Goal: Task Accomplishment & Management: Use online tool/utility

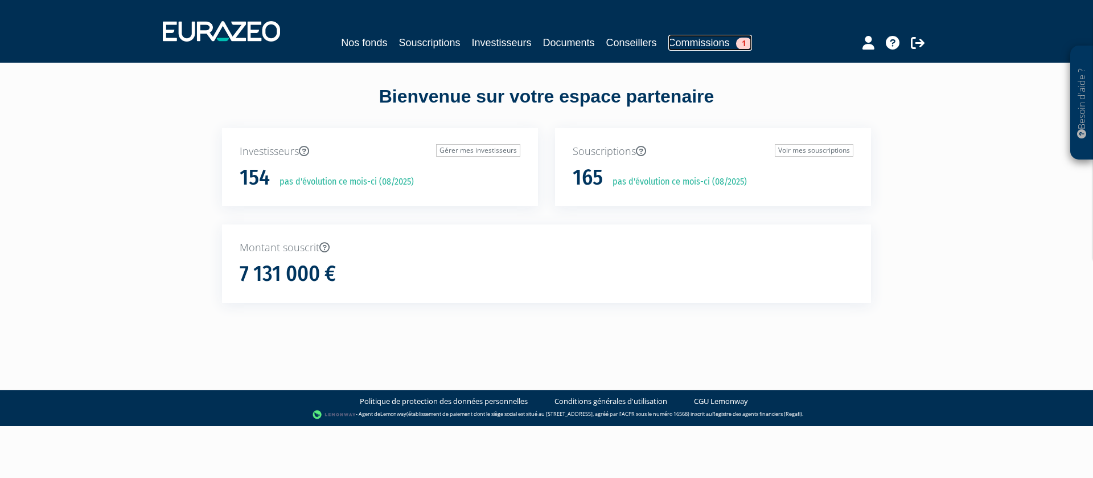
click at [698, 40] on link "Commissions 1" at bounding box center [711, 43] width 84 height 16
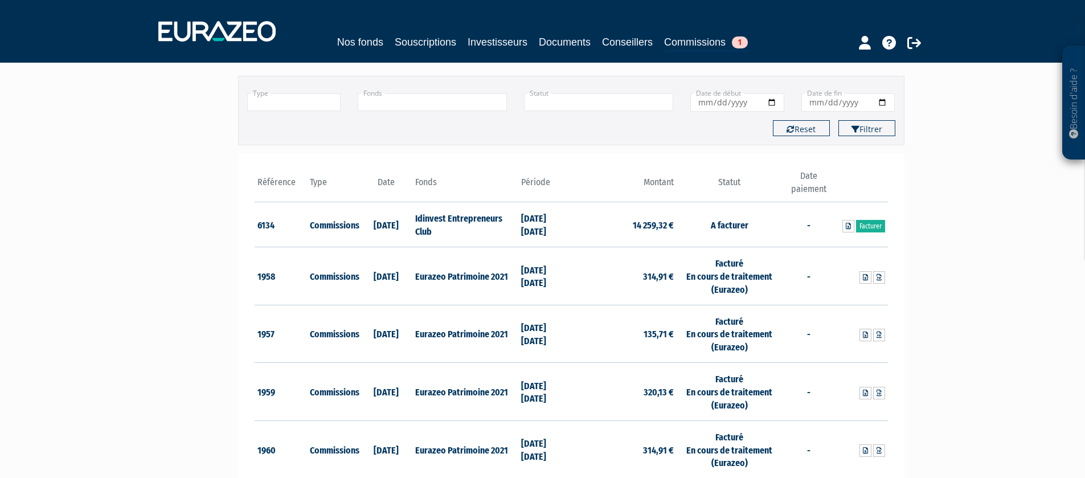
scroll to position [93, 0]
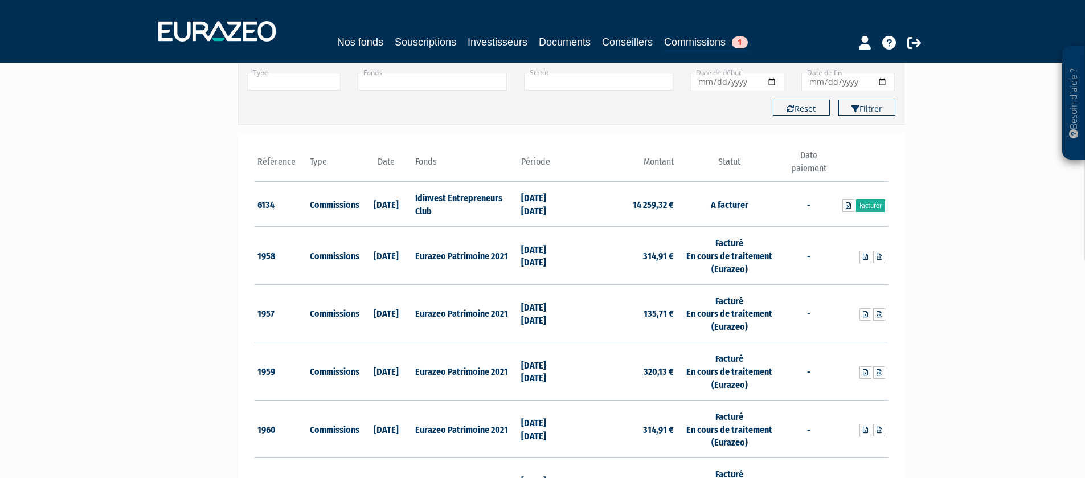
click at [725, 206] on td "A facturer" at bounding box center [729, 204] width 105 height 45
click at [519, 206] on td "[DATE] [DATE]" at bounding box center [544, 204] width 53 height 45
click at [870, 207] on link "Facturer" at bounding box center [870, 205] width 29 height 13
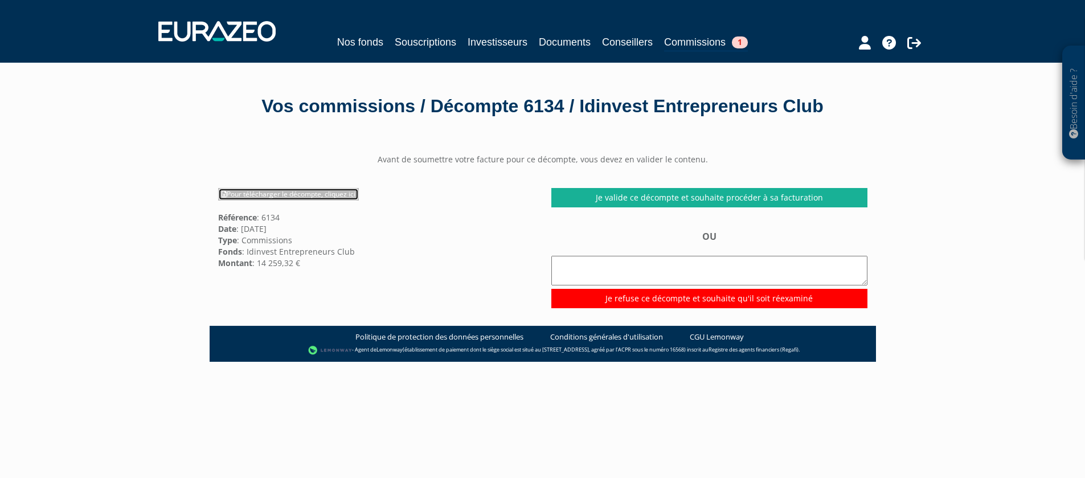
click at [305, 196] on link "Pour télécharger le décompte, cliquez ici" at bounding box center [288, 194] width 141 height 13
click at [984, 151] on div "Besoin d'aide ? × J'ai besoin d'aide Si vous avez une question à propos du fonc…" at bounding box center [542, 307] width 1085 height 614
